Goal: Check status: Check status

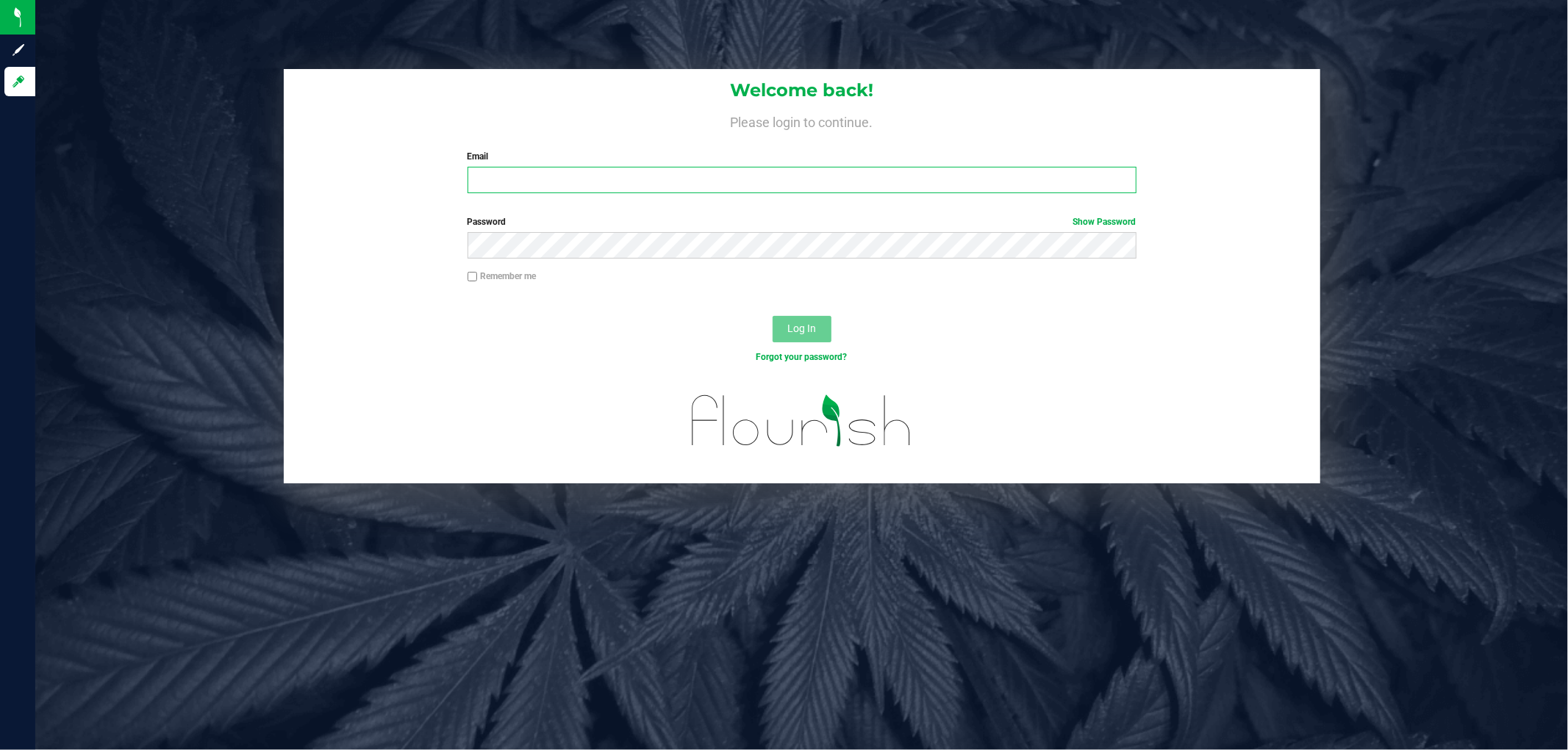
click at [679, 181] on input "Email" at bounding box center [802, 180] width 669 height 26
type input "[EMAIL_ADDRESS][DOMAIN_NAME]"
click at [773, 316] on button "Log In" at bounding box center [802, 329] width 59 height 26
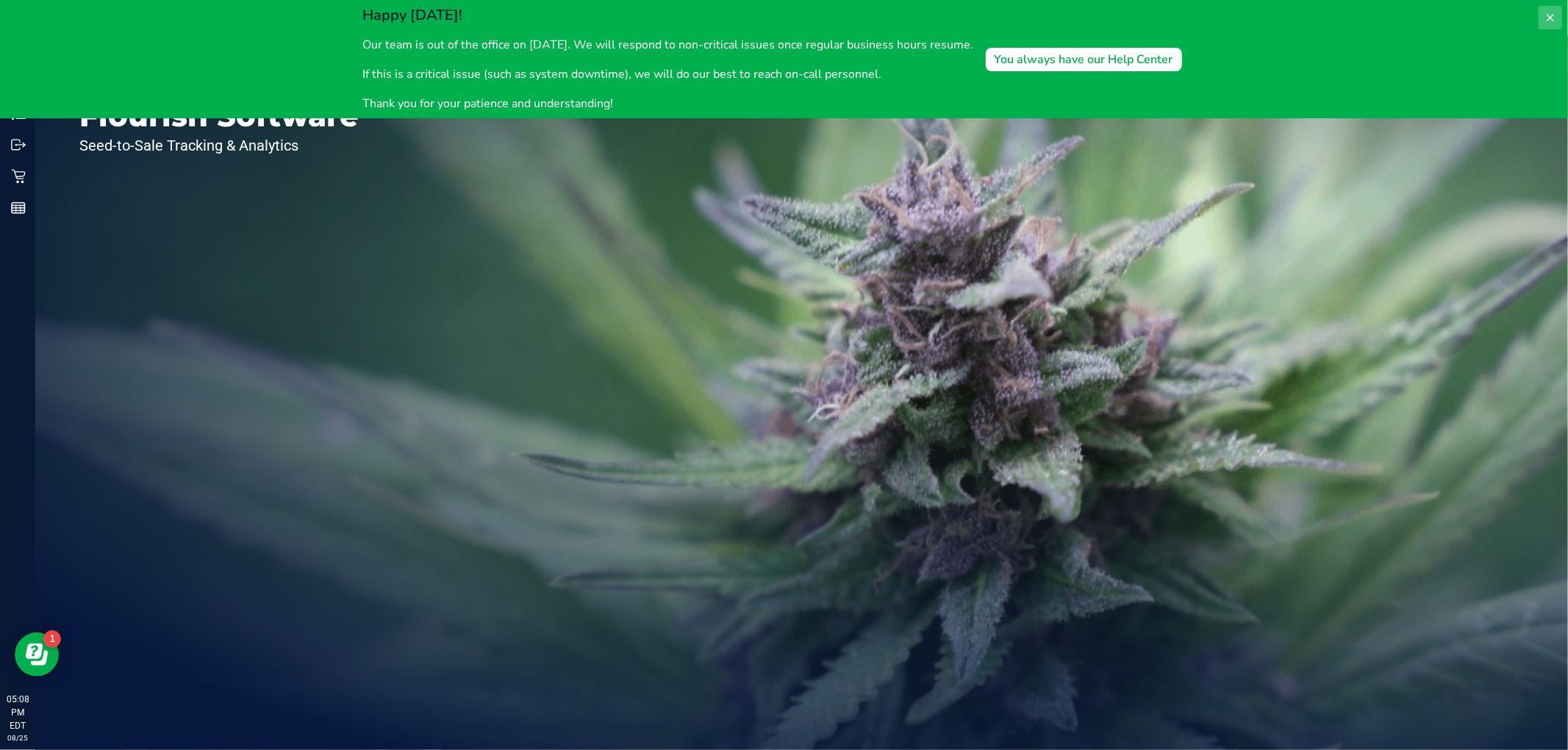
click at [1546, 25] on button at bounding box center [1550, 18] width 23 height 23
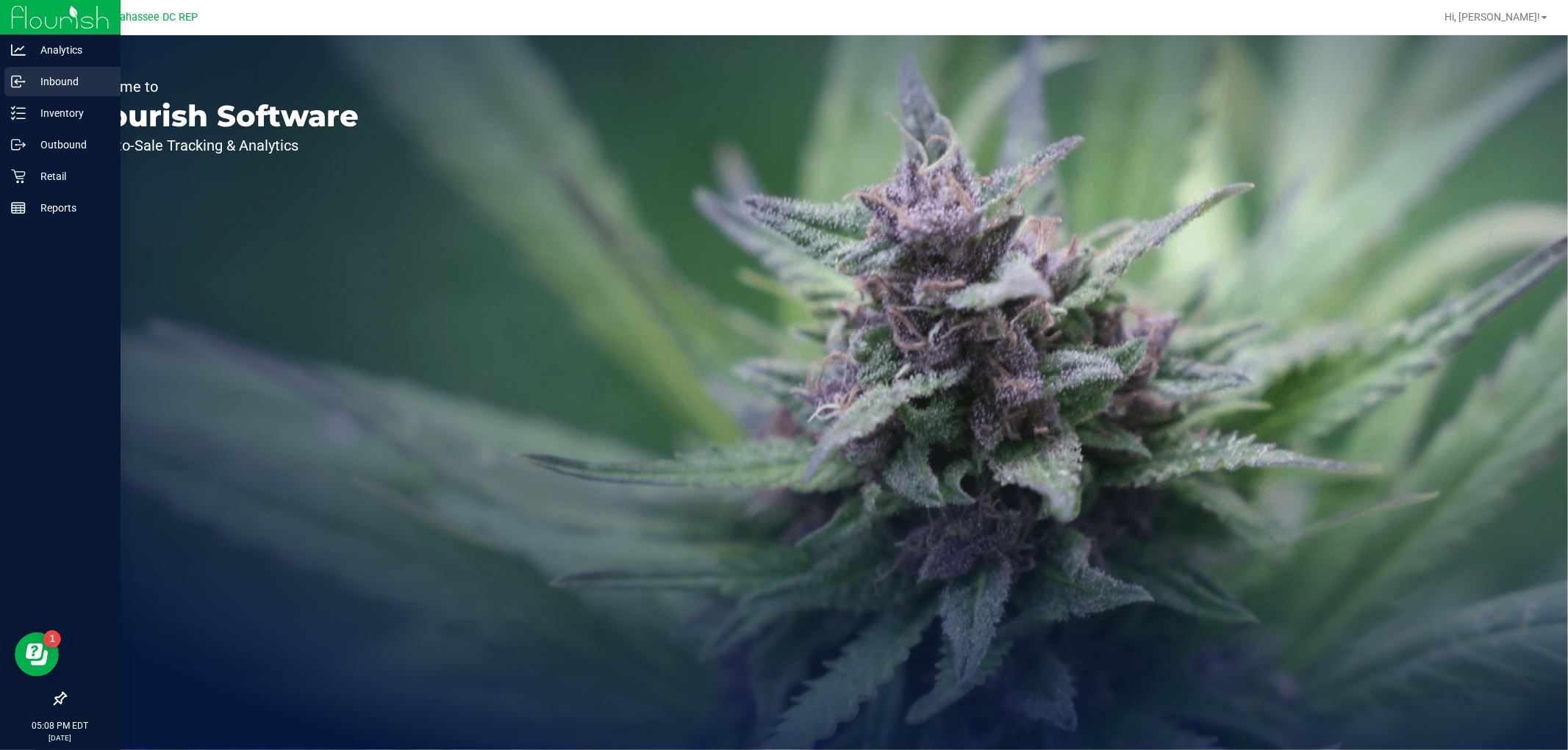
click at [26, 86] on p "Inbound" at bounding box center [70, 81] width 88 height 18
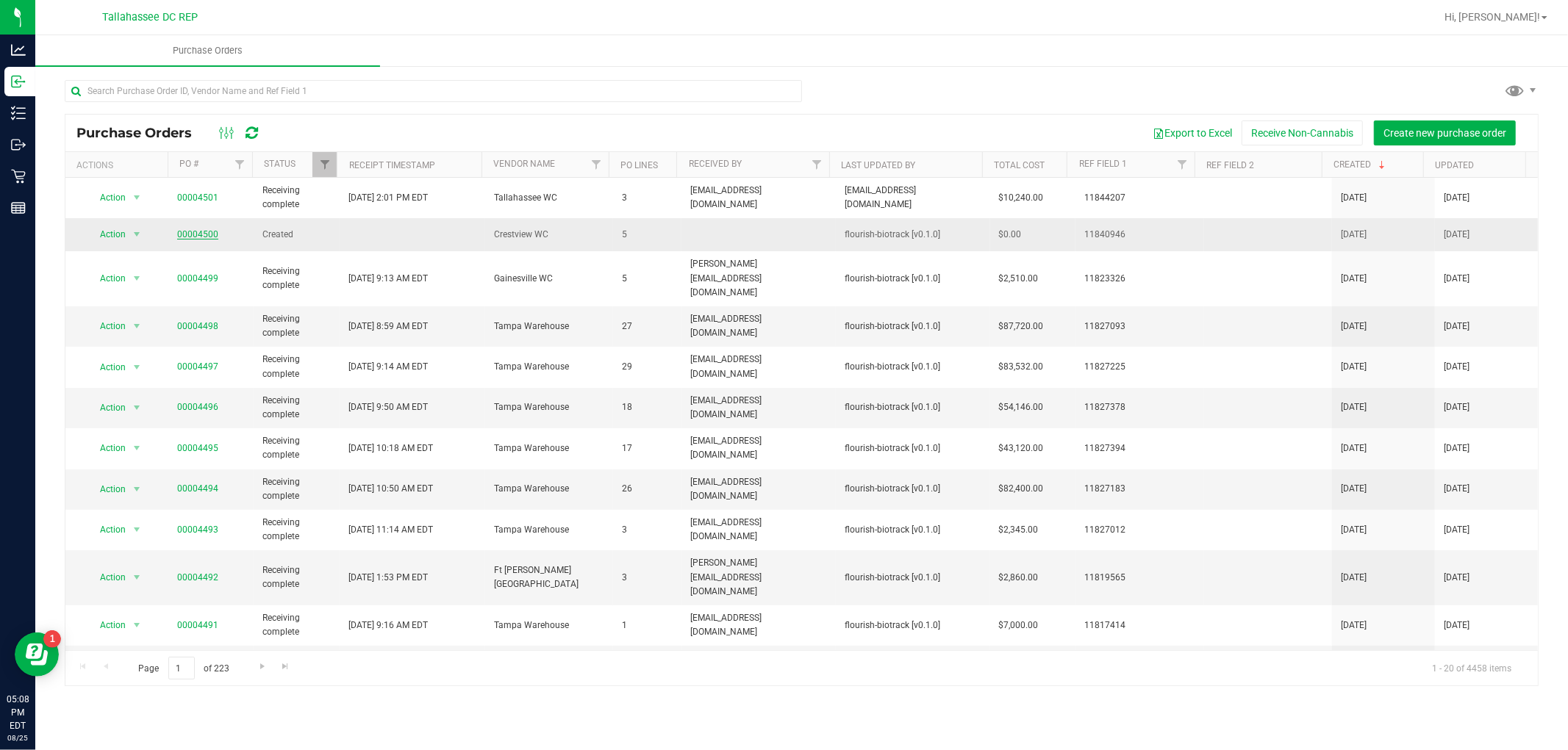
click at [200, 231] on link "00004500" at bounding box center [197, 234] width 41 height 10
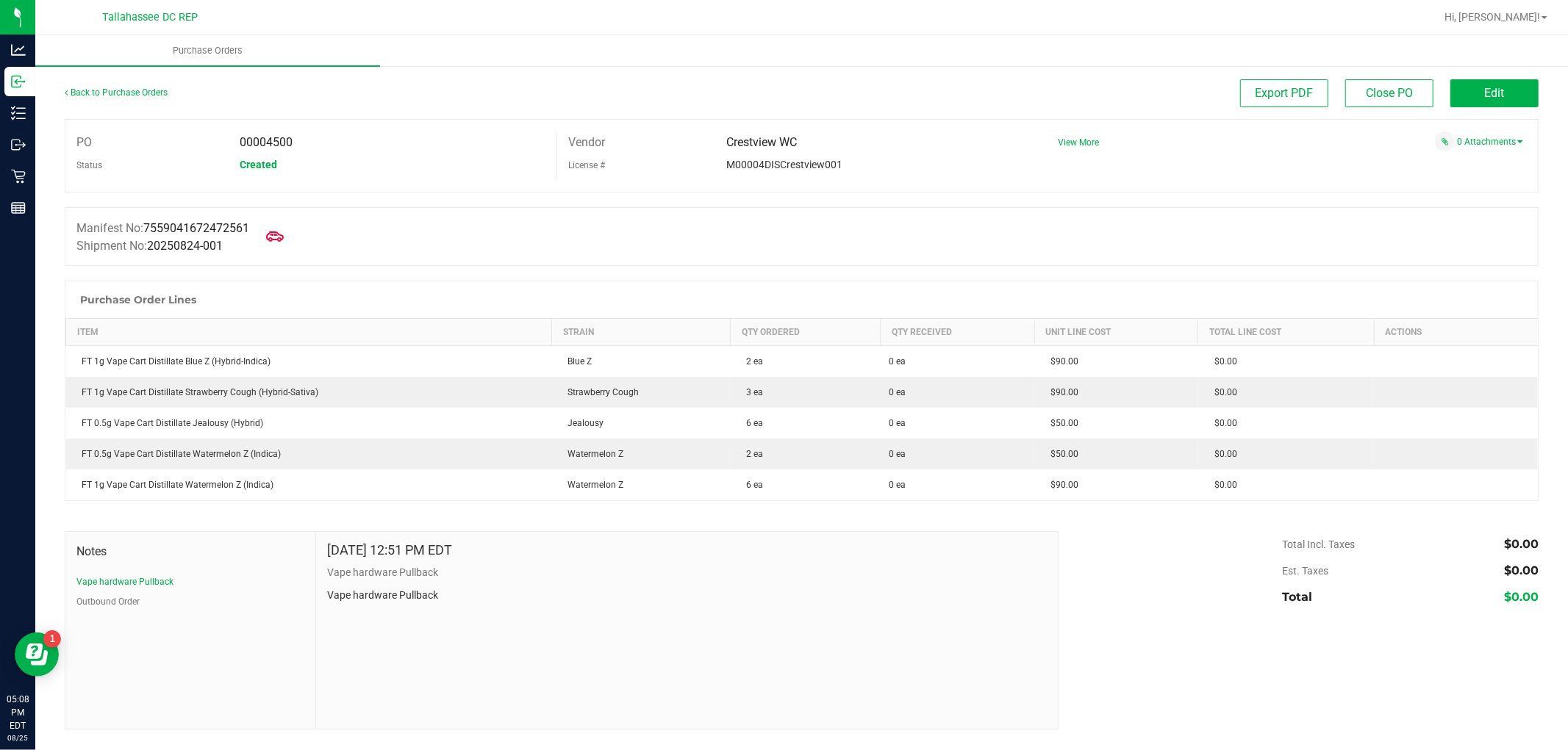
click at [263, 230] on div "Manifest No: 7559041672472561 Shipment No: 20250824-001" at bounding box center [801, 236] width 1474 height 59
click at [277, 230] on icon at bounding box center [274, 236] width 19 height 19
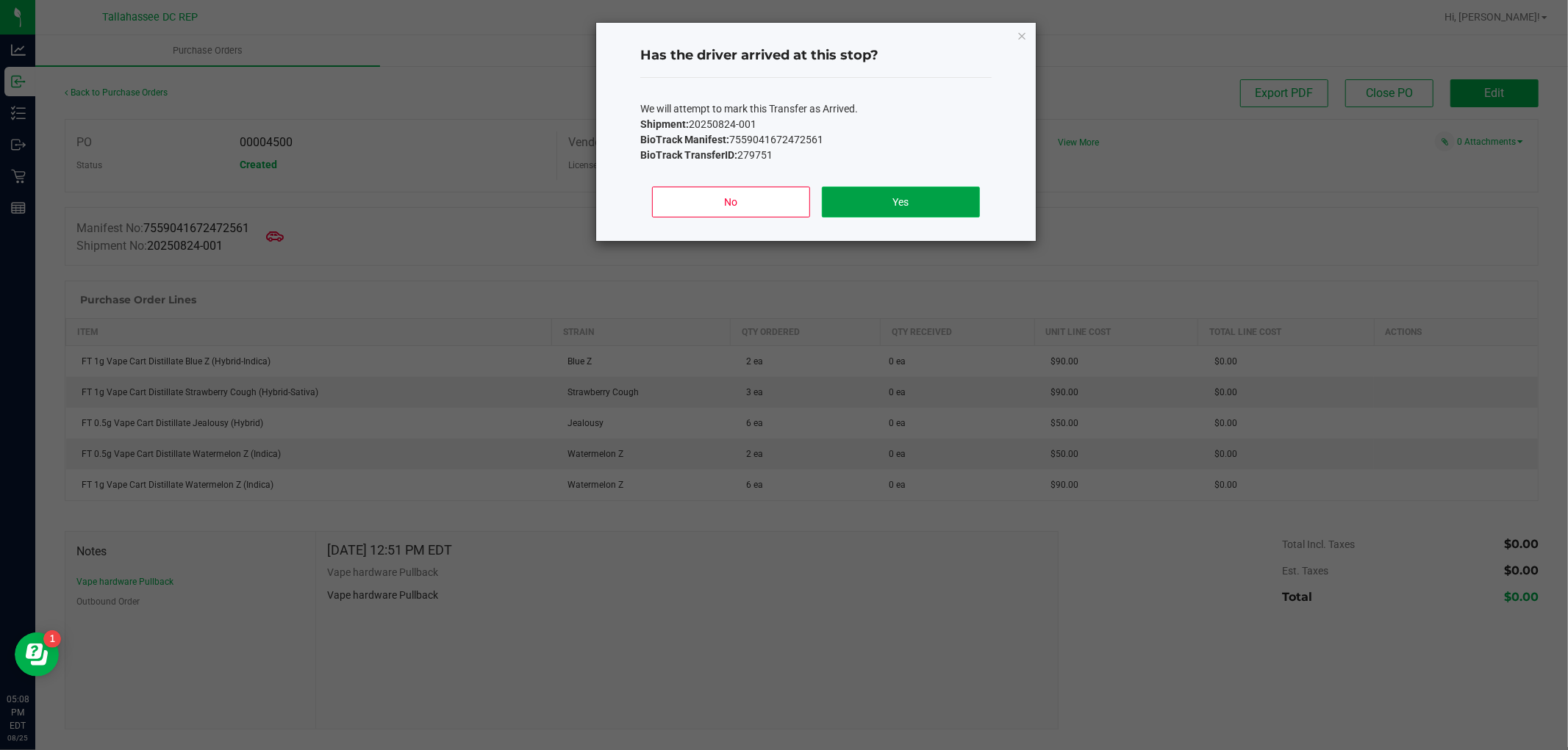
click at [855, 202] on button "Yes" at bounding box center [901, 202] width 158 height 31
